Goal: Transaction & Acquisition: Purchase product/service

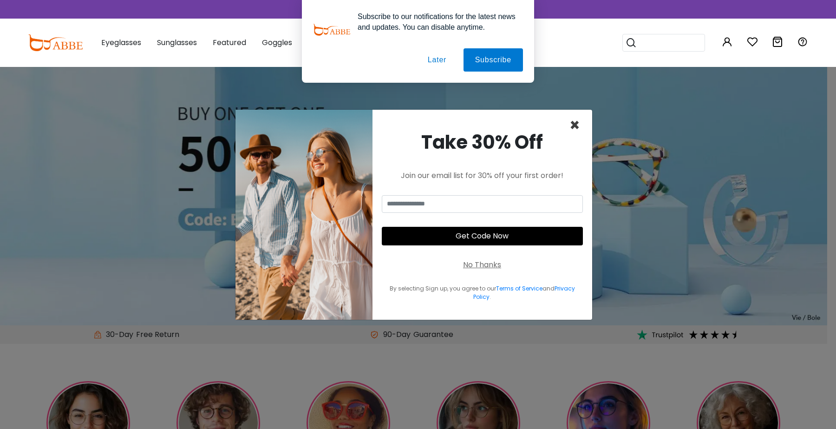
drag, startPoint x: 573, startPoint y: 129, endPoint x: 549, endPoint y: 119, distance: 26.5
click at [573, 126] on span "×" at bounding box center [574, 125] width 11 height 24
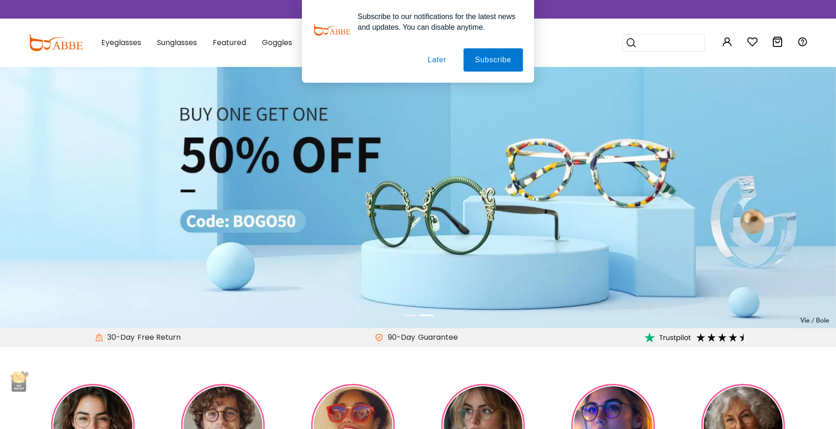
drag, startPoint x: 426, startPoint y: 51, endPoint x: 436, endPoint y: 65, distance: 17.3
click at [430, 55] on button "Later" at bounding box center [437, 59] width 42 height 23
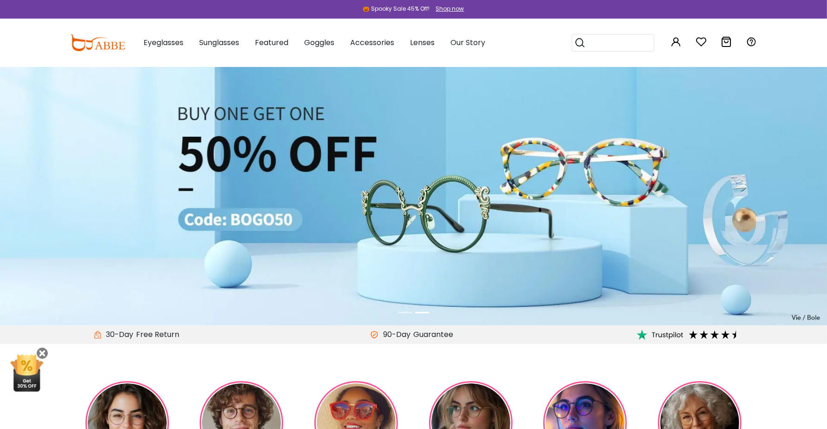
click at [436, 65] on div "Subscribe to our notifications for the latest news and updates. You can disable…" at bounding box center [413, 41] width 827 height 83
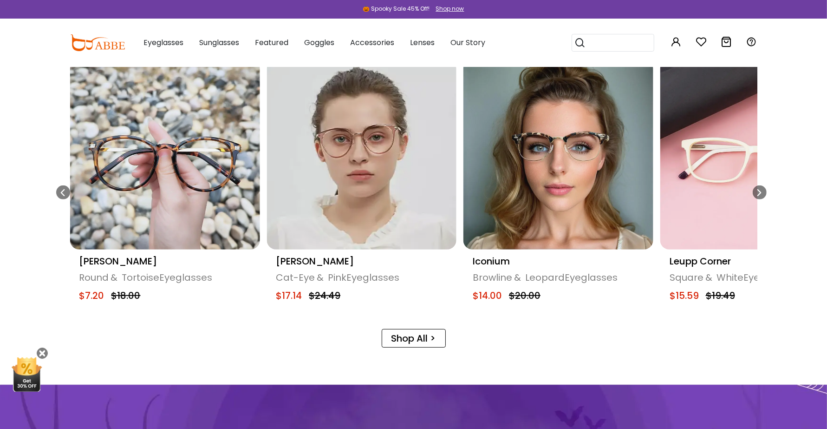
scroll to position [522, 0]
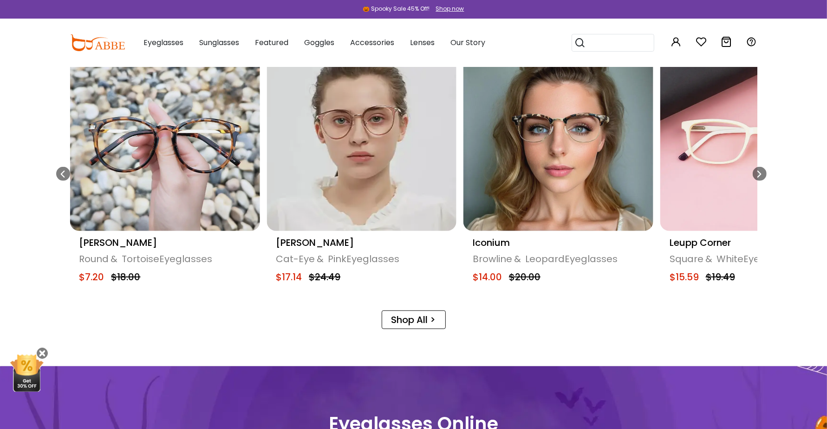
click at [277, 152] on img "9 / 20" at bounding box center [362, 136] width 190 height 190
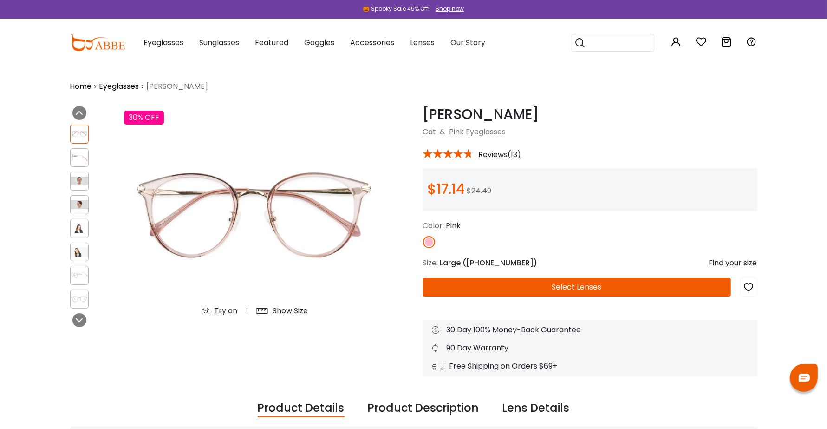
click at [611, 293] on button "Select Lenses" at bounding box center [577, 287] width 308 height 19
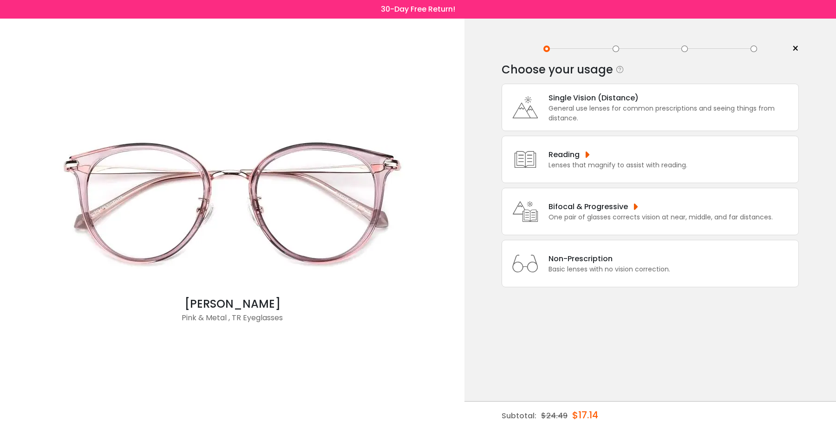
click at [577, 272] on div "Basic lenses with no vision correction." at bounding box center [609, 269] width 122 height 10
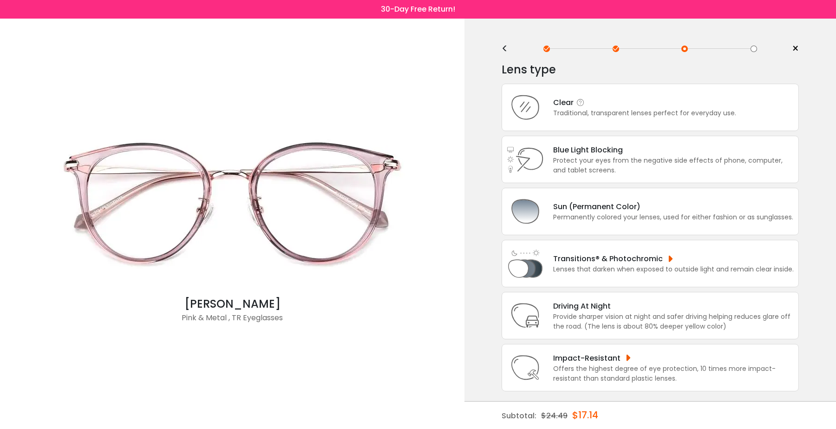
click at [605, 124] on div "Clear Traditional, transparent lenses perfect for everyday use." at bounding box center [650, 107] width 297 height 47
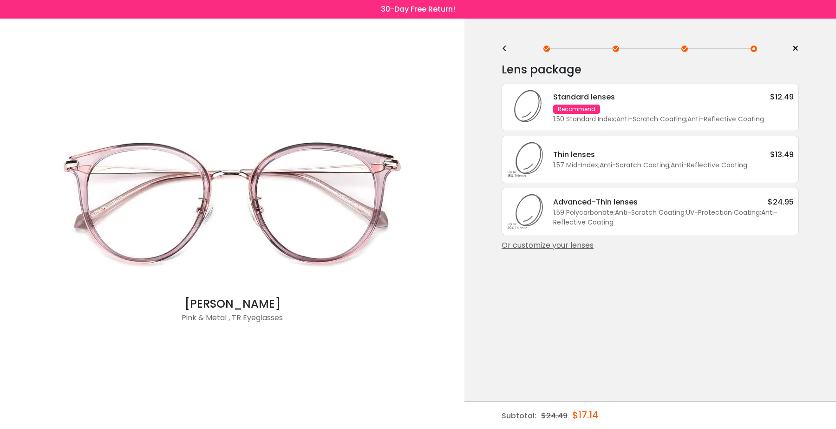
click at [605, 128] on div "Standard lenses $12.49 Recommend 1.50 Standard Index ; Anti-Scratch Coating ; A…" at bounding box center [650, 107] width 297 height 47
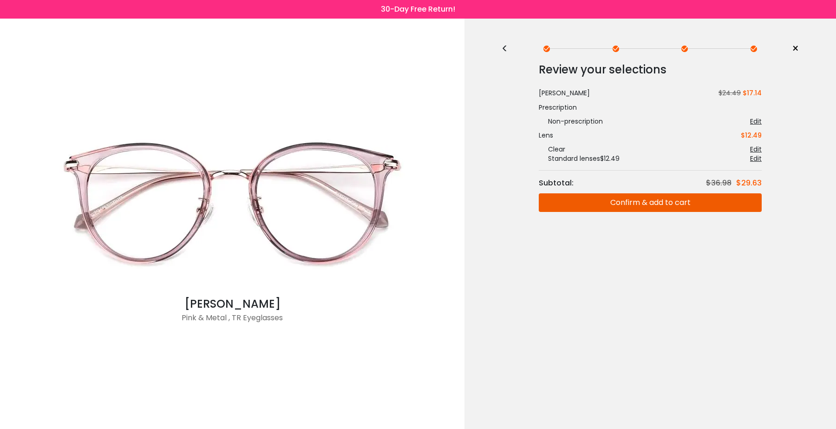
click at [605, 128] on div "[PERSON_NAME] $24.49 $17.14 Prescription Non-prescription Edit Your Prescriptio…" at bounding box center [650, 125] width 223 height 75
click at [610, 193] on button "Confirm & add to cart" at bounding box center [650, 202] width 223 height 19
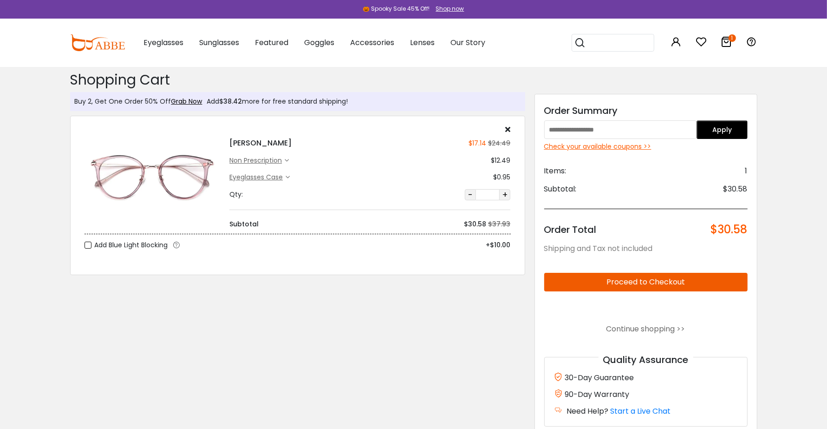
drag, startPoint x: 616, startPoint y: 134, endPoint x: 611, endPoint y: 152, distance: 18.8
click at [616, 133] on input "text" at bounding box center [620, 129] width 153 height 19
paste input "**********"
type input "**********"
click at [748, 131] on button "Apply" at bounding box center [722, 129] width 51 height 19
